Goal: Task Accomplishment & Management: Use online tool/utility

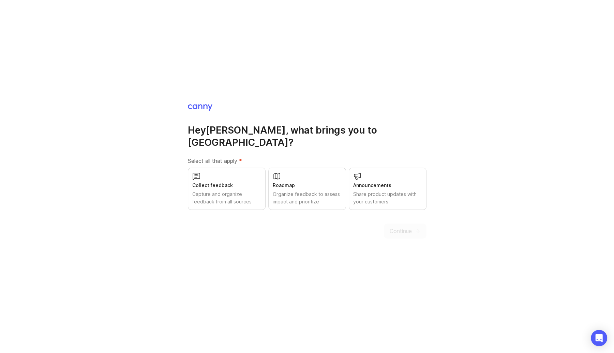
click at [250, 190] on div "Capture and organize feedback from all sources" at bounding box center [226, 197] width 69 height 15
click at [292, 182] on div "Roadmap" at bounding box center [307, 185] width 69 height 7
click at [394, 182] on div "Announcements" at bounding box center [387, 185] width 69 height 7
click at [405, 228] on span "Continue" at bounding box center [401, 231] width 22 height 8
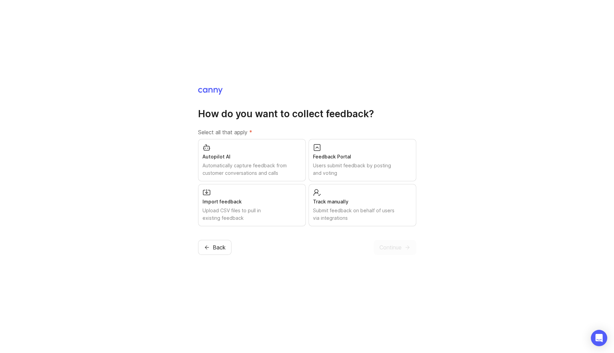
click at [271, 197] on div "Import feedback Upload CSV files to pull in existing feedback" at bounding box center [252, 205] width 108 height 42
click at [331, 164] on div "Users submit feedback by posting and voting" at bounding box center [362, 169] width 99 height 15
click at [388, 253] on button "Continue" at bounding box center [394, 247] width 43 height 15
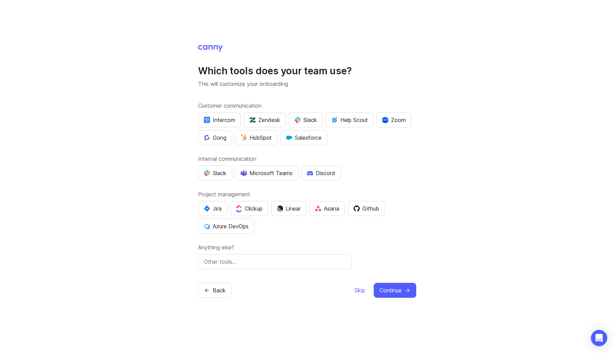
click at [357, 292] on span "Skip" at bounding box center [359, 290] width 11 height 8
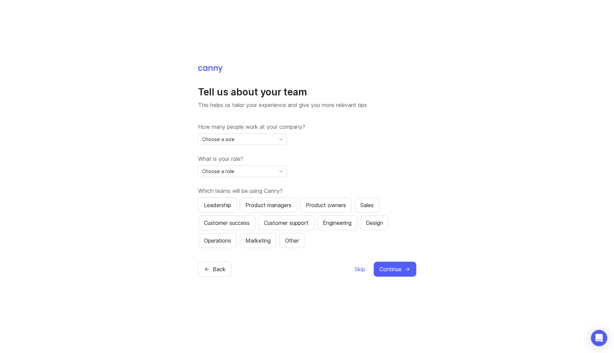
click at [354, 268] on span "Skip" at bounding box center [359, 269] width 11 height 8
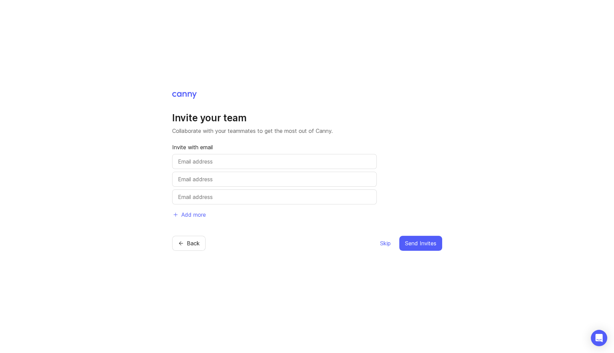
click at [383, 243] on span "Skip" at bounding box center [385, 243] width 11 height 8
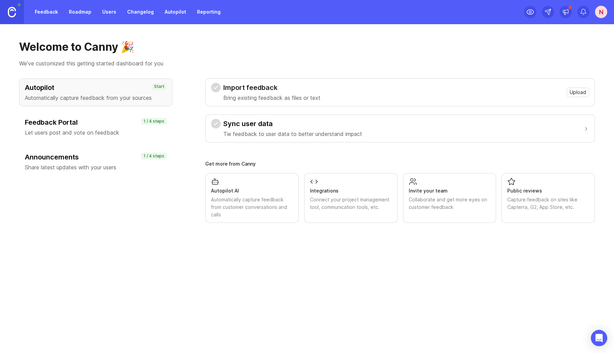
click at [77, 123] on h3 "Feedback Portal" at bounding box center [96, 123] width 142 height 10
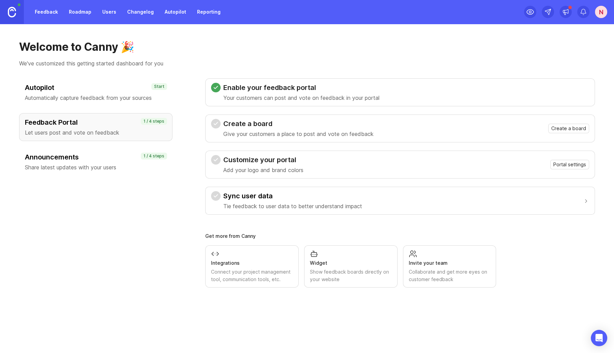
click at [279, 133] on p "Give your customers a place to post and vote on feedback" at bounding box center [298, 134] width 150 height 8
click at [562, 125] on span "Create a board" at bounding box center [568, 128] width 35 height 7
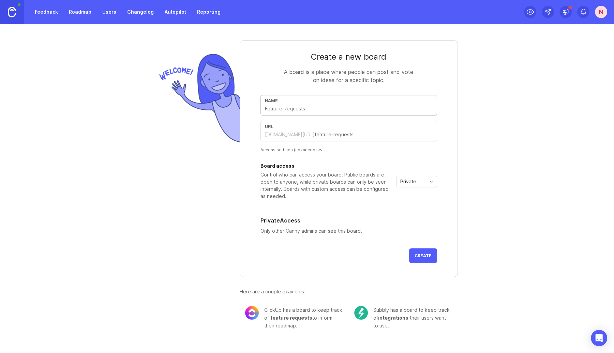
click at [402, 180] on span "Private" at bounding box center [408, 181] width 16 height 7
click at [408, 196] on span "Private" at bounding box center [409, 194] width 16 height 7
click at [423, 256] on span "Create" at bounding box center [422, 255] width 17 height 5
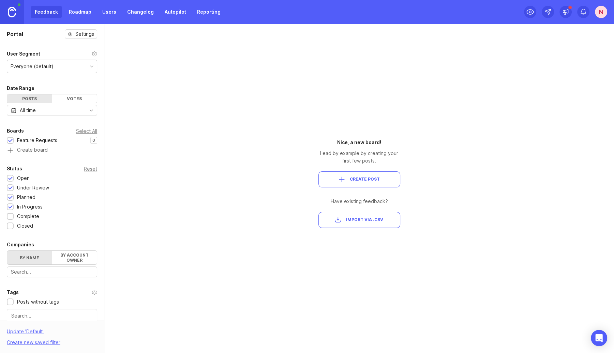
click at [41, 66] on div "Everyone (default)" at bounding box center [32, 66] width 43 height 7
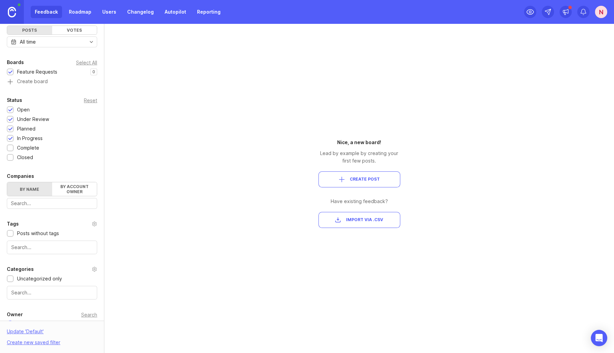
click at [352, 183] on button "Create Post" at bounding box center [359, 179] width 82 height 16
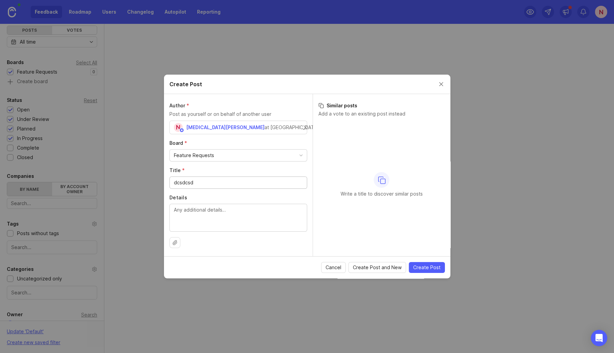
type input "dcsdcsd"
click at [394, 267] on span "Create Post and New" at bounding box center [377, 267] width 49 height 7
click at [443, 87] on button "Close create post modal" at bounding box center [440, 83] width 7 height 7
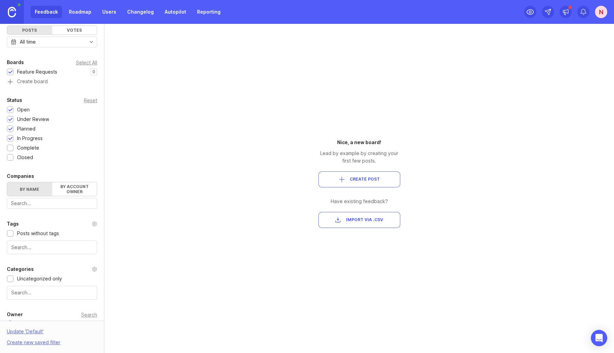
click at [123, 72] on div "Portal Settings User Segment Everyone (default) Date Range Posts Votes All time…" at bounding box center [307, 188] width 614 height 329
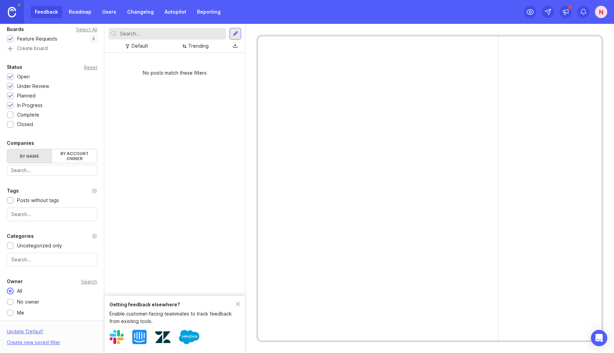
scroll to position [0, 0]
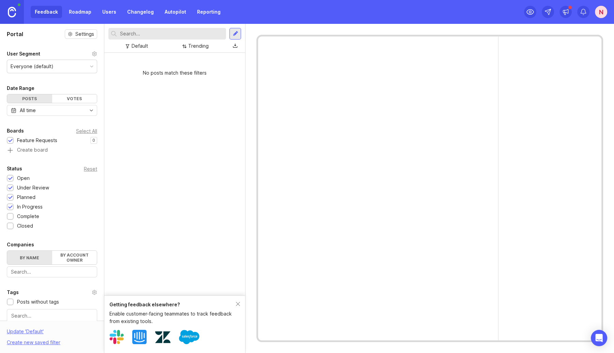
click at [84, 17] on link "Roadmap" at bounding box center [80, 12] width 31 height 12
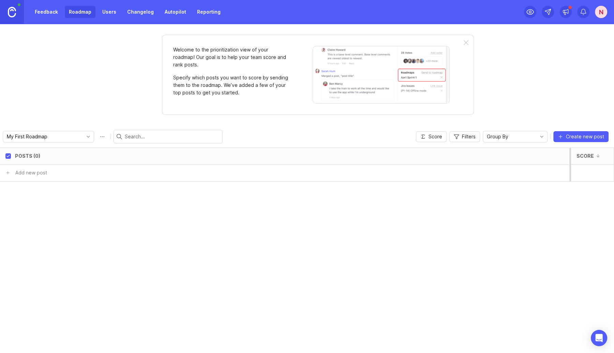
click at [100, 14] on link "Users" at bounding box center [109, 12] width 22 height 12
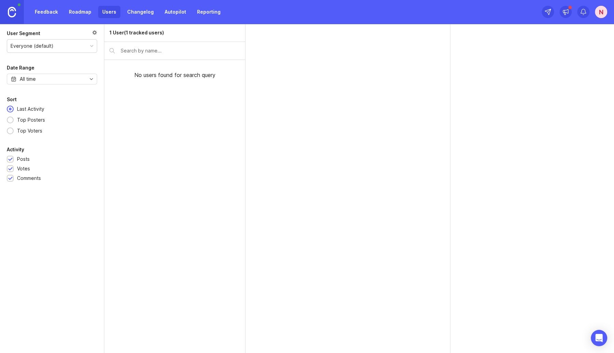
click at [82, 12] on link "Roadmap" at bounding box center [80, 12] width 31 height 12
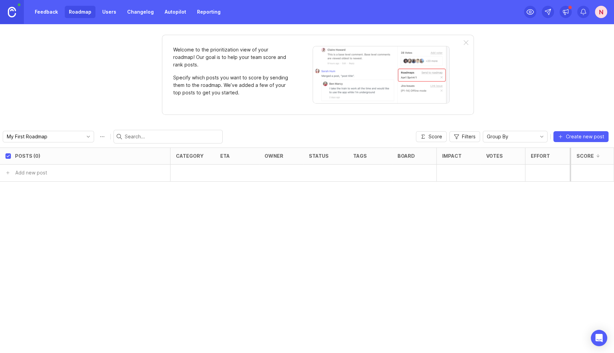
drag, startPoint x: 343, startPoint y: 152, endPoint x: 395, endPoint y: 152, distance: 52.1
drag, startPoint x: 341, startPoint y: 155, endPoint x: 336, endPoint y: 156, distance: 5.5
click at [566, 134] on button "Create new post" at bounding box center [580, 136] width 55 height 11
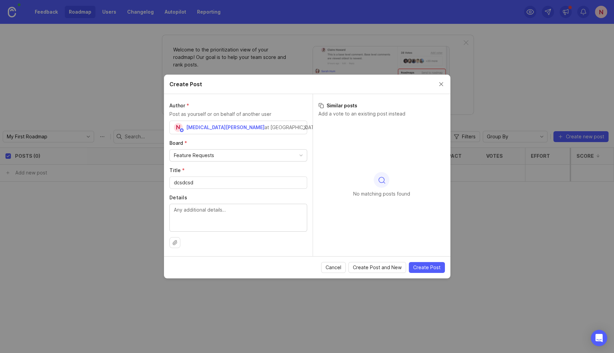
click at [200, 151] on div "Feature Requests" at bounding box center [238, 156] width 137 height 12
click at [439, 83] on button "Close create post modal" at bounding box center [440, 83] width 7 height 7
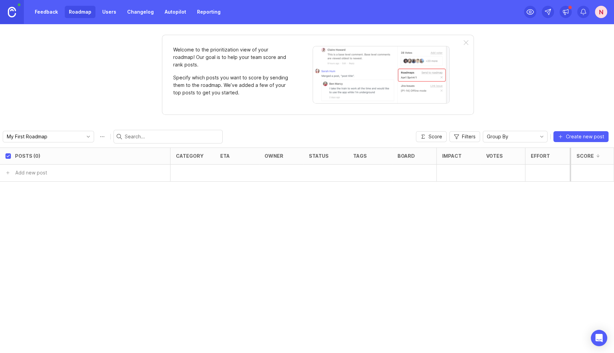
click at [48, 14] on link "Feedback" at bounding box center [46, 12] width 31 height 12
